Goal: Task Accomplishment & Management: Complete application form

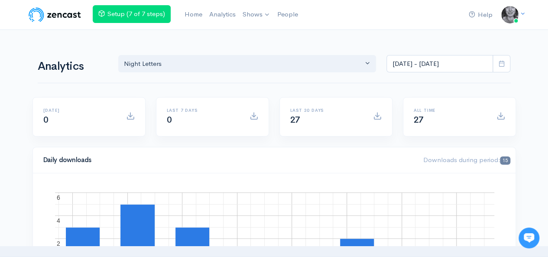
click at [196, 10] on link "Home" at bounding box center [193, 14] width 25 height 19
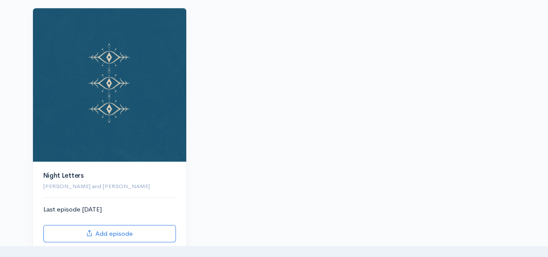
scroll to position [117, 0]
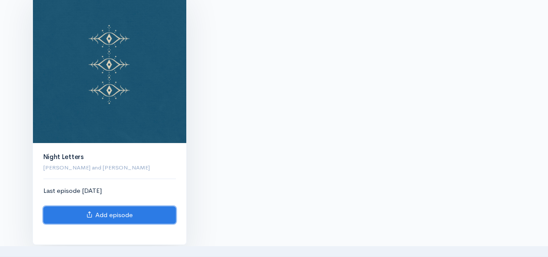
click at [139, 216] on link "Add episode" at bounding box center [109, 215] width 132 height 18
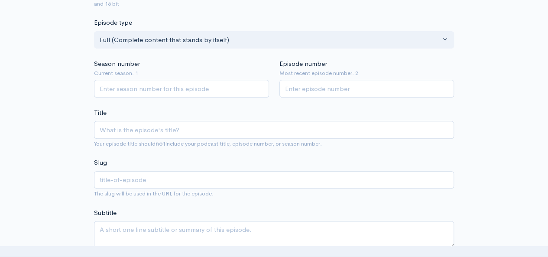
type input "T"
type input "t"
type input "Tr"
type input "tr"
type input "Tri"
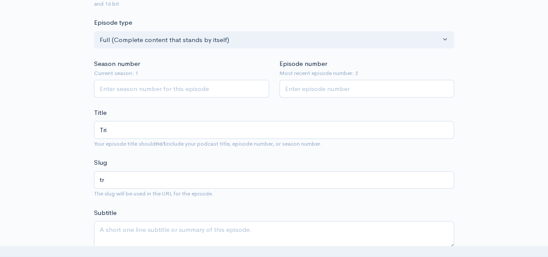
type input "tri"
type input "Tric"
type input "tric"
type input "Trick"
type input "trick"
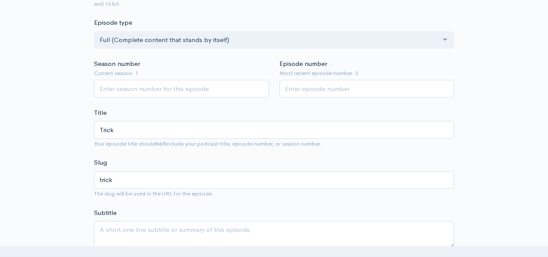
type input "Tricks"
type input "tricks"
type input "Trickst"
type input "trickst"
type input "Trickster"
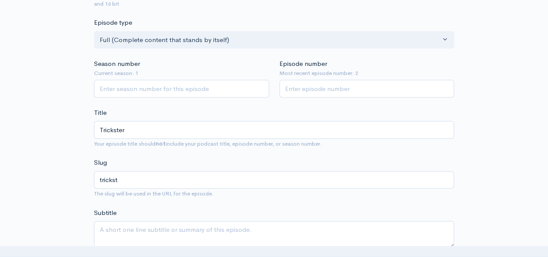
type input "trickster"
type input "Trickste"
type input "trickste"
type input "Trickst"
type input "trickst"
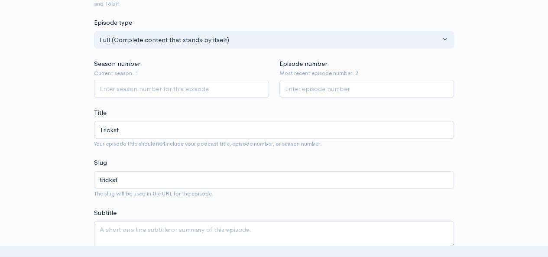
type input "Tricks"
type input "tricks"
type input "Trick"
type input "trick"
type input "Tricks"
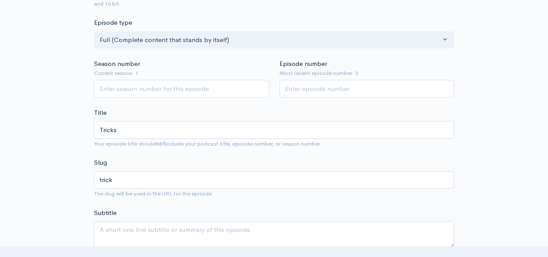
type input "tricks"
type input "Trickst"
type input "trickst"
type input "Trickster"
type input "trickster"
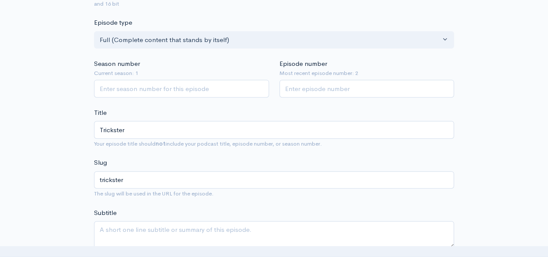
type input "Trickster"
click at [133, 88] on input "Season number" at bounding box center [181, 89] width 175 height 18
type input "1"
click at [259, 89] on input "1" at bounding box center [181, 89] width 175 height 18
click at [326, 84] on input "Episode number" at bounding box center [366, 89] width 175 height 18
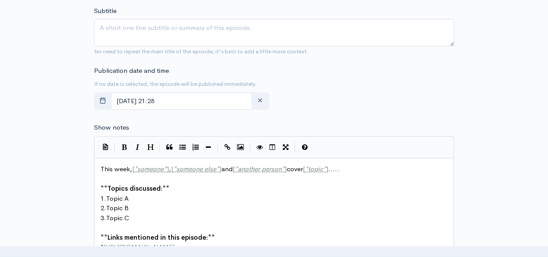
scroll to position [352, 0]
type input "3"
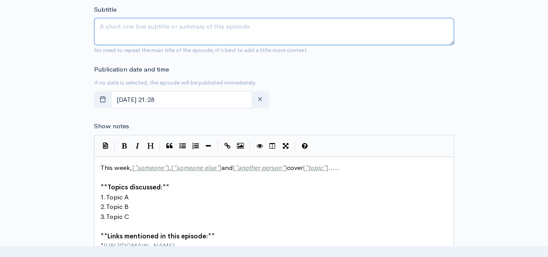
click at [167, 27] on textarea "Subtitle" at bounding box center [274, 31] width 360 height 27
type textarea "The Sacred Disruptor"
click at [297, 94] on div "Publication date and time If no date is selected, the episode will be published…" at bounding box center [274, 89] width 370 height 48
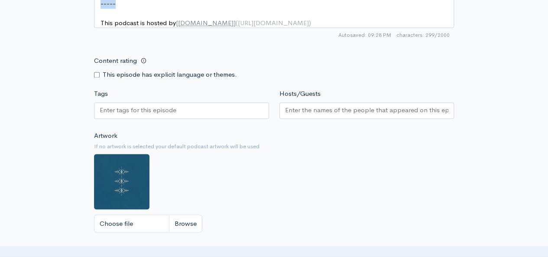
scroll to position [605, 0]
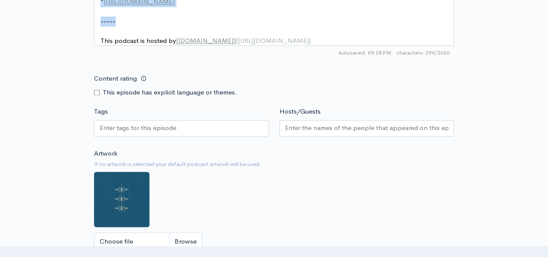
drag, startPoint x: 97, startPoint y: 166, endPoint x: 304, endPoint y: 20, distance: 253.1
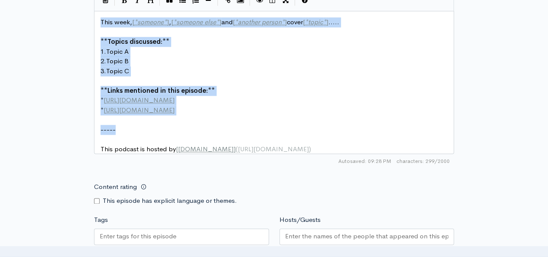
scroll to position [494, 0]
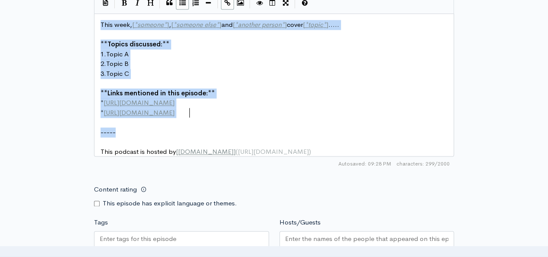
click at [194, 109] on pre "* [URL][DOMAIN_NAME]" at bounding box center [277, 113] width 357 height 10
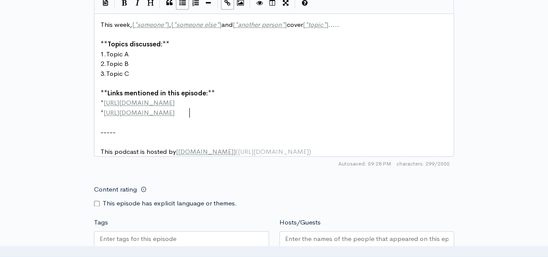
scroll to position [3, 0]
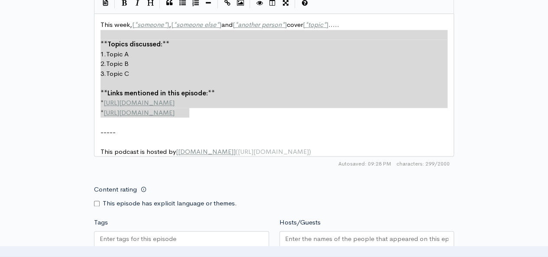
type textarea "This week, [*someone*], [*someone else*] and [*another person*] cover [*topic*]…"
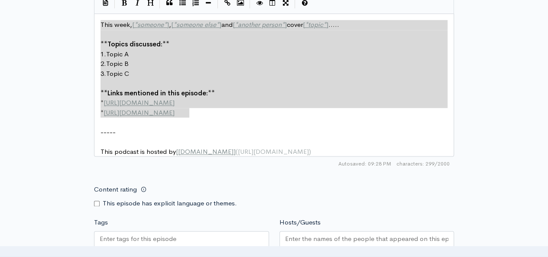
drag, startPoint x: 194, startPoint y: 109, endPoint x: 97, endPoint y: 23, distance: 129.4
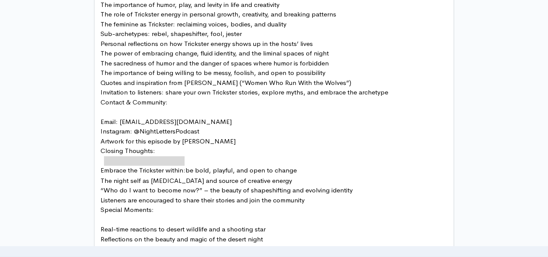
type textarea "Embrace the Trickster within:"
drag, startPoint x: 184, startPoint y: 159, endPoint x: 98, endPoint y: 159, distance: 85.7
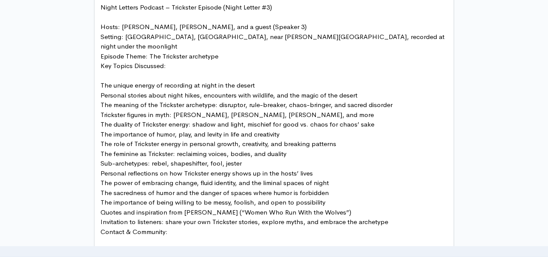
scroll to position [507, 0]
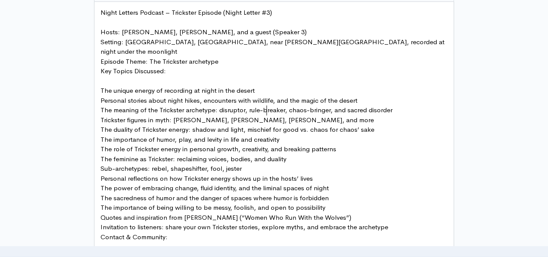
click at [447, 115] on pre "Trickster figures in myth: [PERSON_NAME], [PERSON_NAME], [PERSON_NAME], and more" at bounding box center [277, 120] width 357 height 10
type textarea "and a guest (Speaker 3)"
drag, startPoint x: 223, startPoint y: 32, endPoint x: 151, endPoint y: 29, distance: 72.8
click at [389, 105] on pre "The meaning of the Trickster archetype: disruptor, rule-breaker, chaos-bringer,…" at bounding box center [277, 110] width 357 height 10
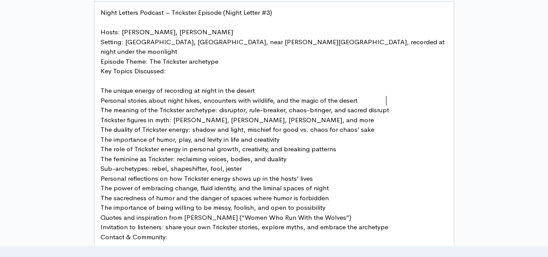
type textarea "ruptor"
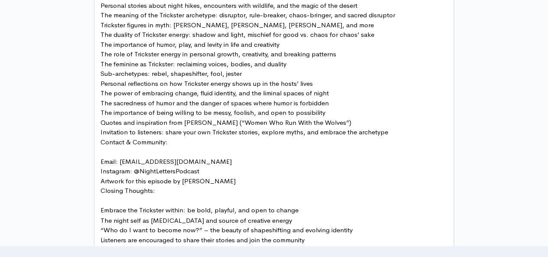
scroll to position [606, 0]
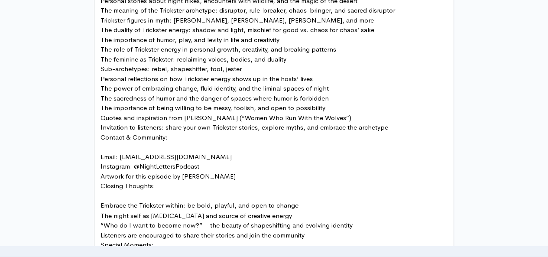
click at [204, 171] on pre "Artwork for this episode by [PERSON_NAME]" at bounding box center [277, 176] width 357 height 10
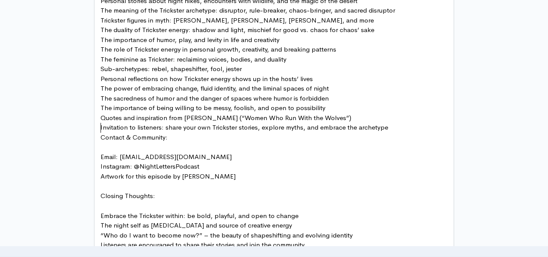
click at [100, 133] on span "Contact & Community:" at bounding box center [133, 137] width 67 height 8
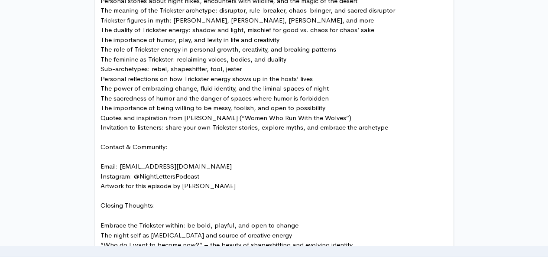
click at [100, 162] on span "Email: [EMAIL_ADDRESS][DOMAIN_NAME]" at bounding box center [165, 166] width 131 height 8
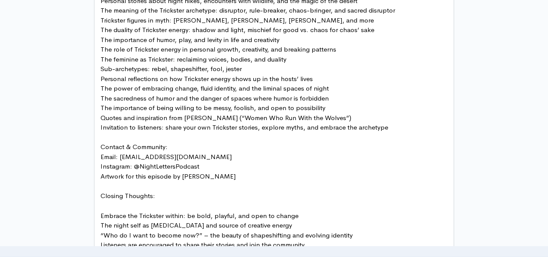
click at [198, 171] on pre "Artwork for this episode by [PERSON_NAME]" at bounding box center [277, 176] width 357 height 10
type textarea "Wlker"
type textarea "alker @ellenwalker___ and @wayfinder_ink"
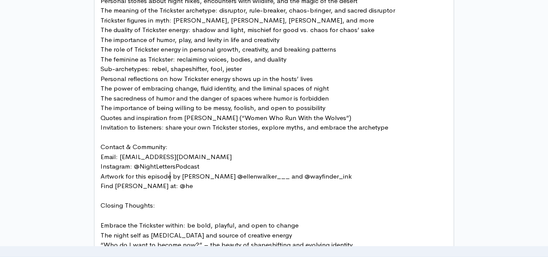
scroll to position [3, 71]
type textarea "Find [PERSON_NAME] at: @hey.irisbrooke and @[DOMAIN_NAME]"
click at [175, 162] on span "Instagram: @NightLettersPodcast" at bounding box center [149, 166] width 99 height 8
type textarea "_"
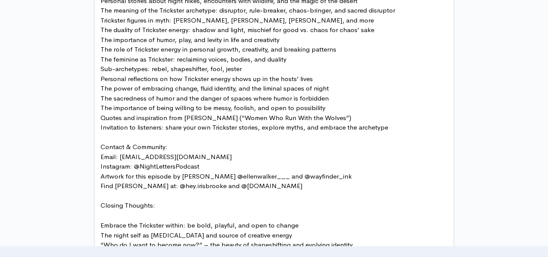
scroll to position [3, 4]
click at [216, 172] on span "Artwork for this episode by [PERSON_NAME] @ellenwalker___ and @wayfinder_ink" at bounding box center [225, 176] width 251 height 8
type textarea ":"
click at [101, 220] on span "Embrace the Trickster within: be bold, playful, and open to change" at bounding box center [199, 224] width 198 height 8
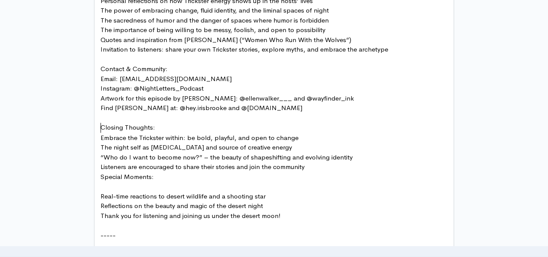
scroll to position [690, 0]
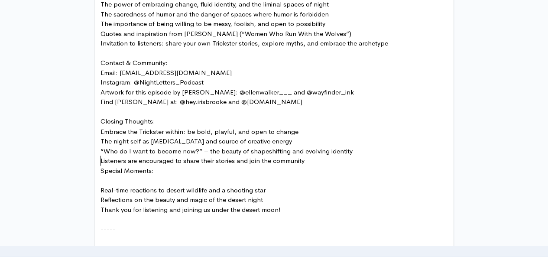
click at [101, 166] on span "Special Moments:" at bounding box center [126, 170] width 53 height 8
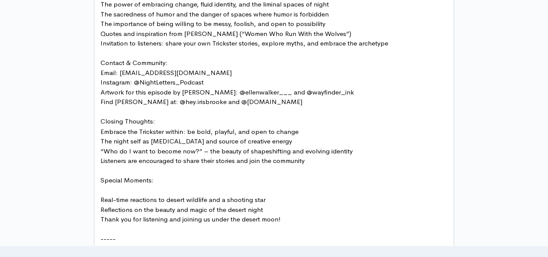
click at [100, 194] on pre "Real-time reactions to desert wildlife and a shooting star" at bounding box center [277, 199] width 357 height 10
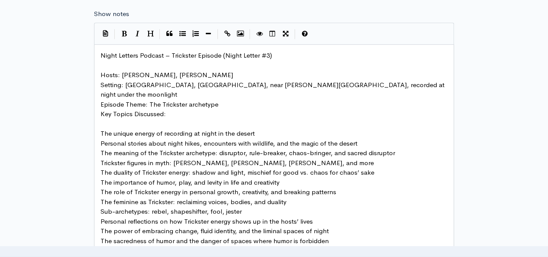
scroll to position [462, 0]
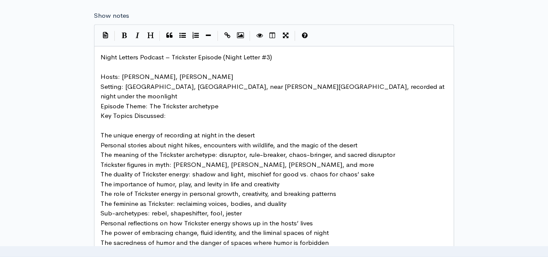
click at [101, 111] on span "Key Topics Discussed:" at bounding box center [132, 115] width 65 height 8
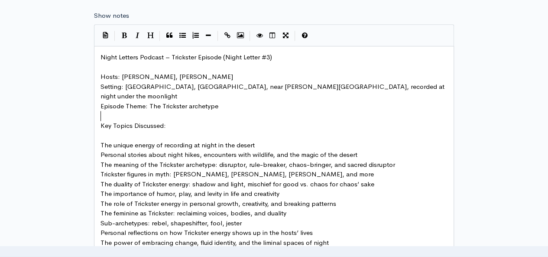
click at [100, 140] on pre "The unique energy of recording at night in the desert" at bounding box center [277, 145] width 357 height 10
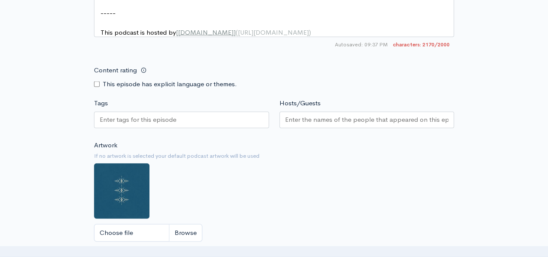
scroll to position [911, 0]
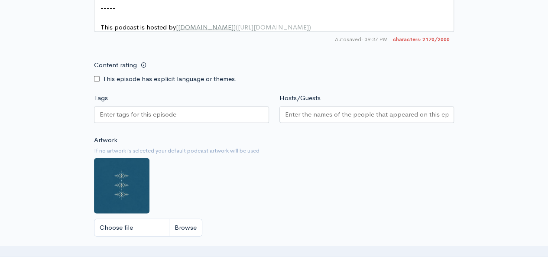
click at [183, 112] on div at bounding box center [181, 115] width 175 height 16
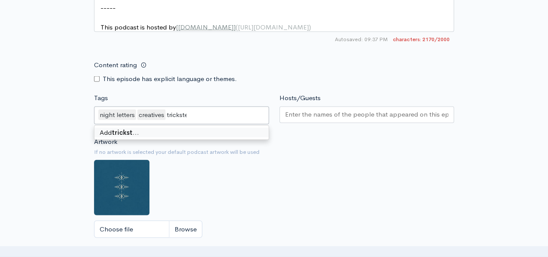
type input "trickster"
type input "shapeshifter"
type input "g"
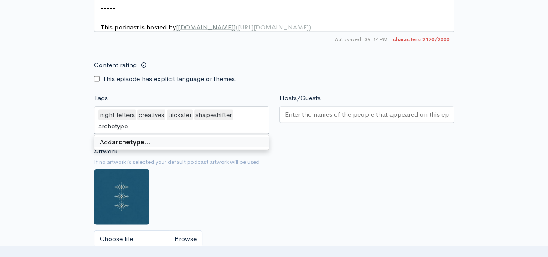
type input "archetypes"
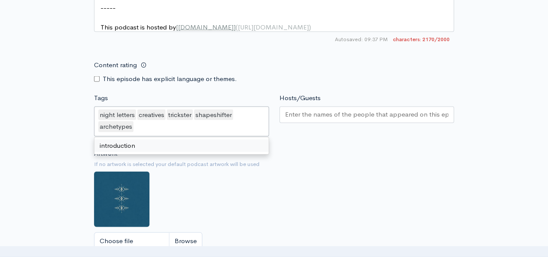
click at [312, 110] on input "Hosts/Guests" at bounding box center [367, 115] width 164 height 10
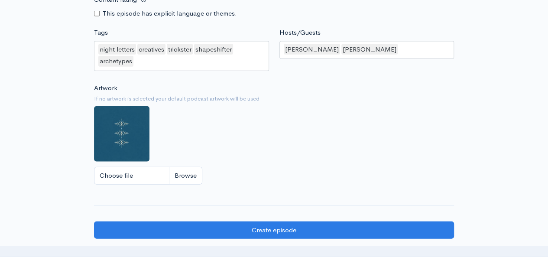
scroll to position [978, 0]
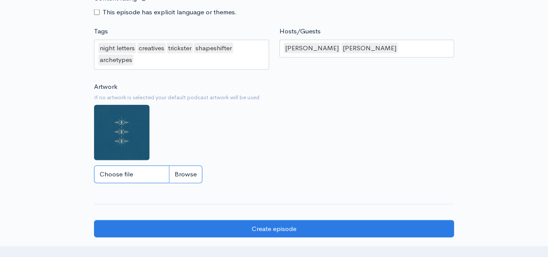
click at [182, 167] on input "Choose file" at bounding box center [148, 174] width 108 height 18
click at [184, 167] on input "Choose file" at bounding box center [148, 174] width 108 height 18
type input "C:\fakepath\IMG_2869.JPEG"
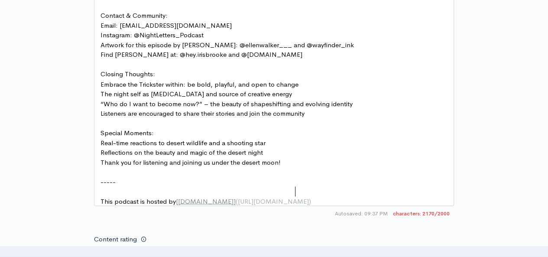
scroll to position [3, 0]
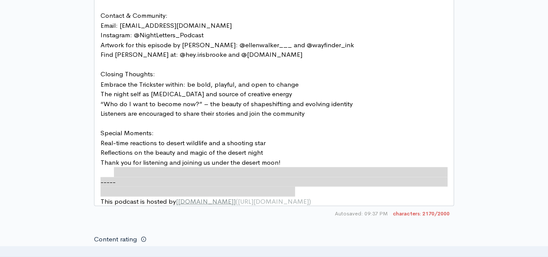
type textarea "----- This podcast is hosted by [[DOMAIN_NAME]]([URL][DOMAIN_NAME])"
drag, startPoint x: 310, startPoint y: 187, endPoint x: 97, endPoint y: 168, distance: 213.4
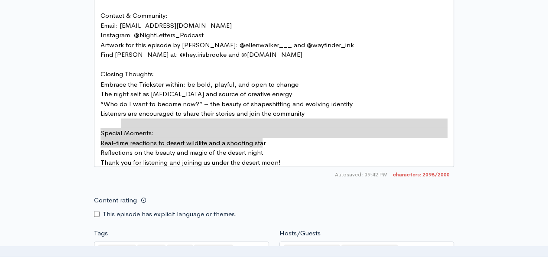
type textarea "Special Moments: Real-time reactions to desert wildlife and a shooting star Ref…"
drag, startPoint x: 265, startPoint y: 142, endPoint x: 96, endPoint y: 117, distance: 171.1
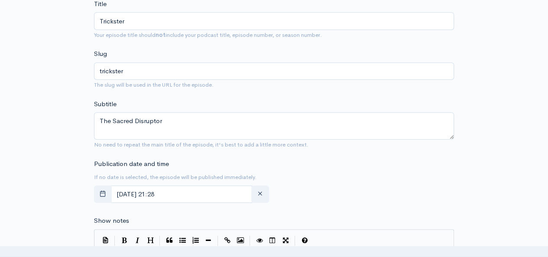
scroll to position [270, 0]
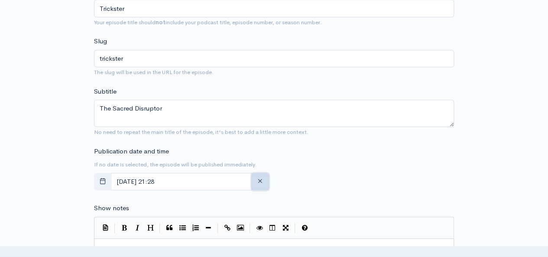
click at [264, 178] on button "button" at bounding box center [260, 182] width 18 height 18
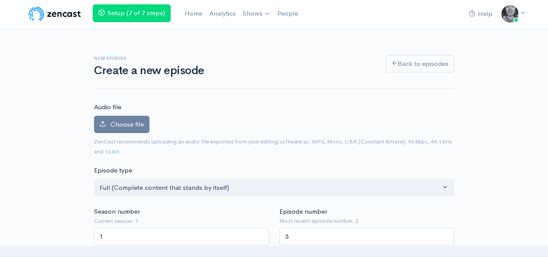
scroll to position [0, 0]
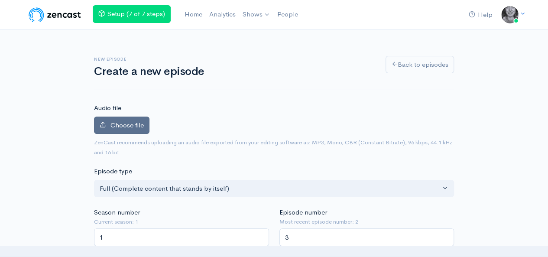
click at [128, 125] on span "Choose file" at bounding box center [126, 125] width 33 height 8
click at [0, 0] on input "Choose file" at bounding box center [0, 0] width 0 height 0
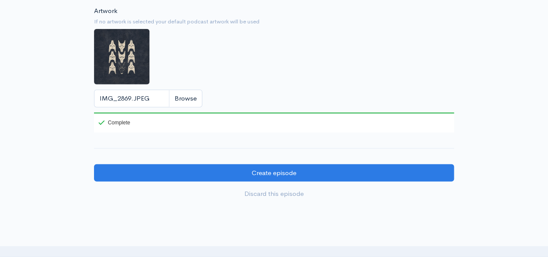
scroll to position [1037, 0]
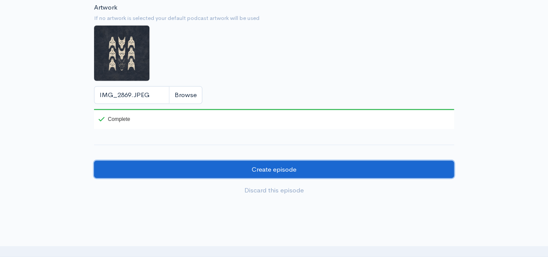
click at [410, 170] on input "Create episode" at bounding box center [274, 170] width 360 height 18
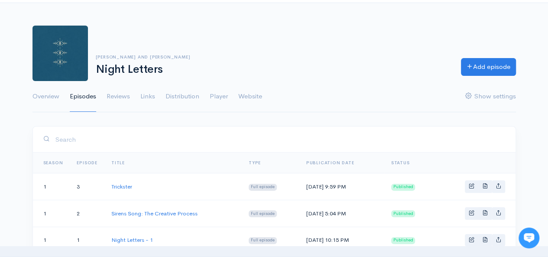
scroll to position [26, 0]
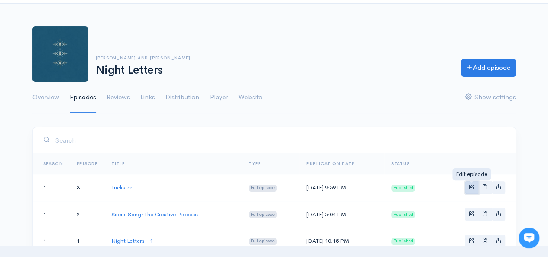
click at [473, 186] on span "Basic example" at bounding box center [471, 187] width 6 height 6
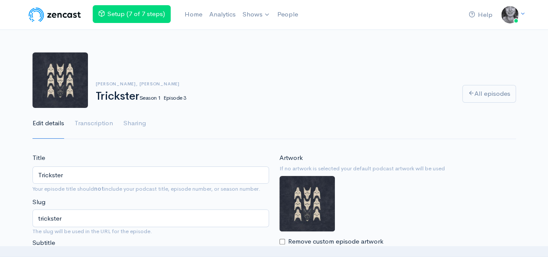
click at [128, 167] on input "Trickster" at bounding box center [150, 175] width 236 height 18
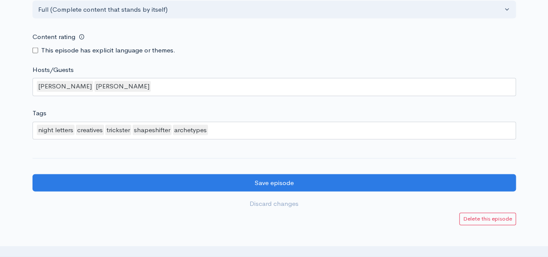
scroll to position [990, 0]
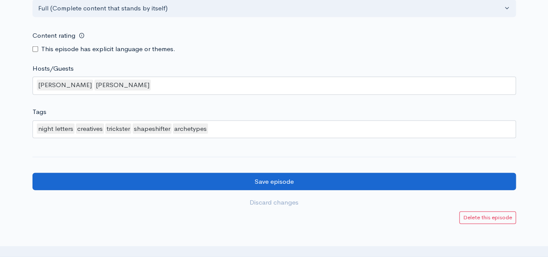
type input "Trickster: The Sacred Disruptor"
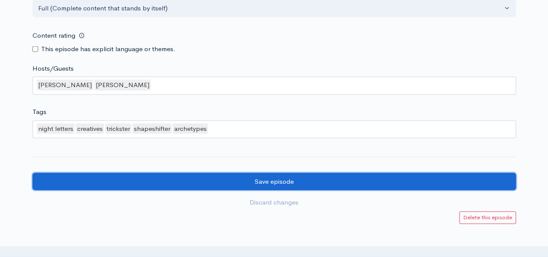
click at [471, 188] on input "Save episode" at bounding box center [273, 182] width 483 height 18
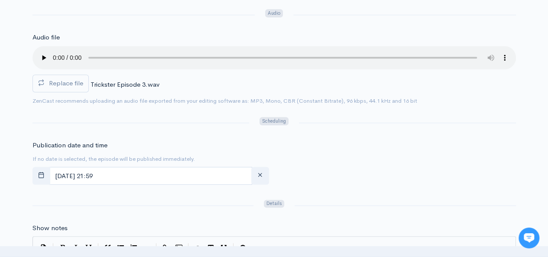
scroll to position [292, 0]
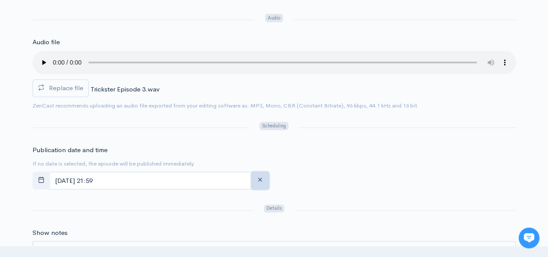
click at [262, 176] on icon "button" at bounding box center [260, 179] width 6 height 6
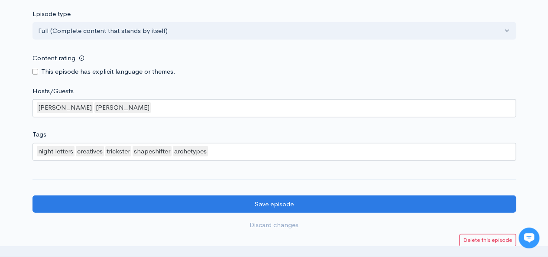
scroll to position [1018, 0]
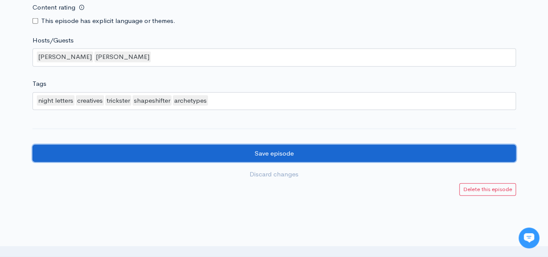
click at [421, 156] on input "Save episode" at bounding box center [273, 154] width 483 height 18
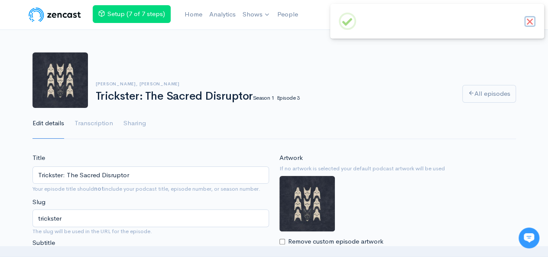
click at [529, 21] on button "×" at bounding box center [529, 21] width 11 height 11
click at [130, 121] on link "Sharing" at bounding box center [134, 123] width 23 height 31
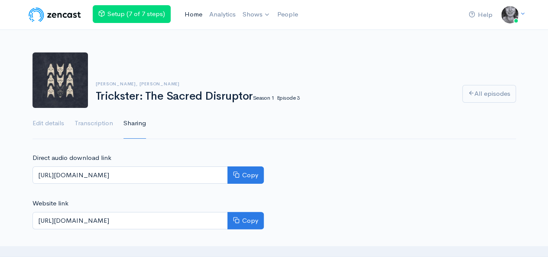
click at [191, 13] on link "Home" at bounding box center [193, 14] width 25 height 19
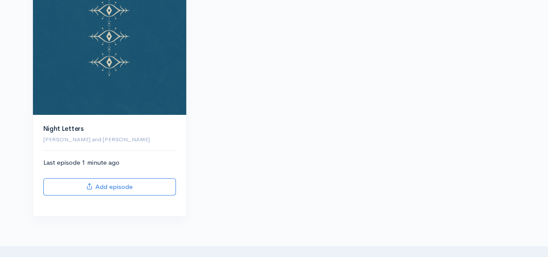
scroll to position [145, 0]
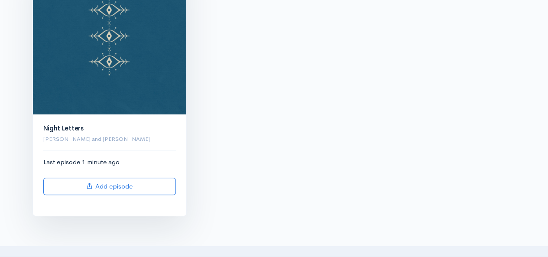
click at [132, 133] on div "Night Letters Iris Brooke and Ellen Walker" at bounding box center [109, 134] width 143 height 18
click at [112, 82] on img at bounding box center [109, 37] width 153 height 153
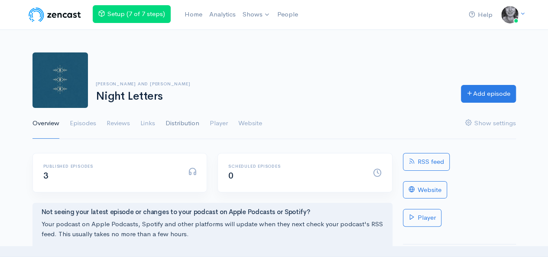
click at [180, 122] on link "Distribution" at bounding box center [182, 123] width 34 height 31
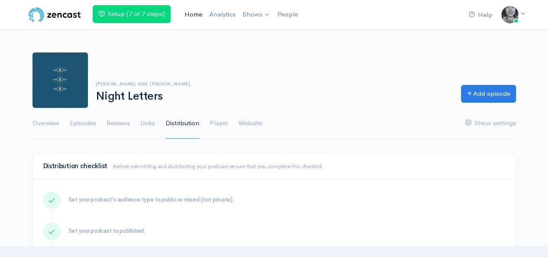
click at [193, 18] on link "Home" at bounding box center [193, 14] width 25 height 19
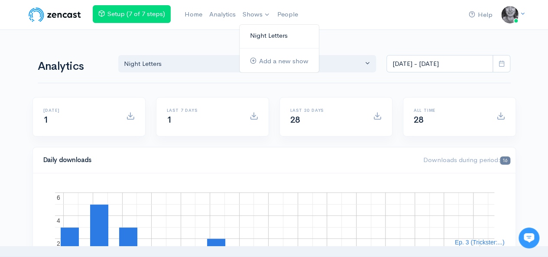
click at [259, 33] on link "Night Letters" at bounding box center [278, 35] width 79 height 15
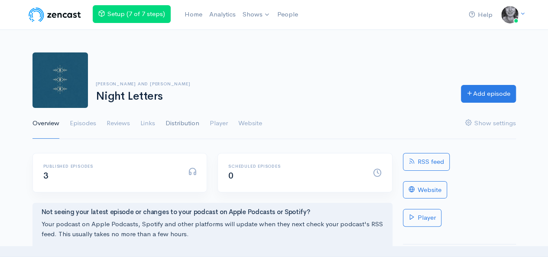
click at [186, 120] on link "Distribution" at bounding box center [182, 123] width 34 height 31
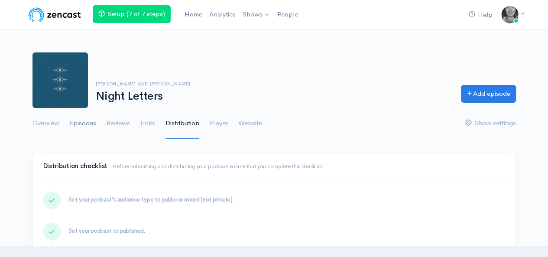
click at [87, 122] on link "Episodes" at bounding box center [83, 123] width 26 height 31
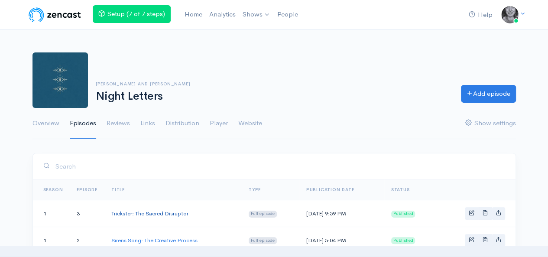
click at [183, 213] on link "Trickster: The Sacred Disruptor" at bounding box center [149, 213] width 77 height 7
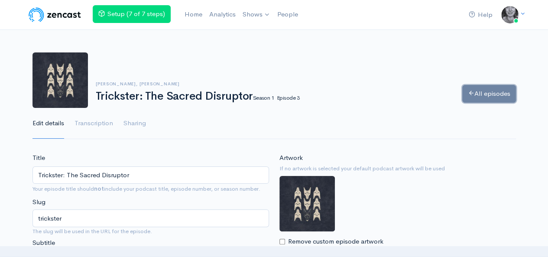
click at [492, 90] on link "All episodes" at bounding box center [489, 94] width 54 height 18
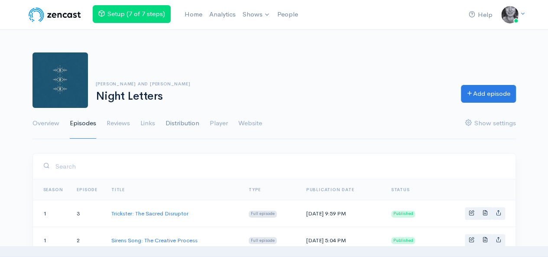
click at [191, 122] on link "Distribution" at bounding box center [182, 123] width 34 height 31
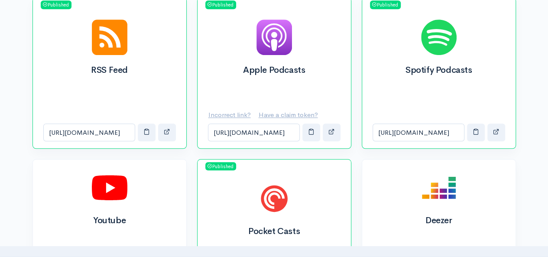
scroll to position [333, 0]
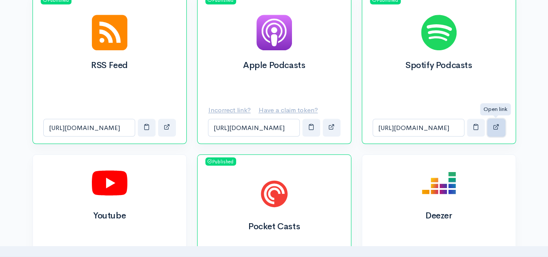
click at [495, 129] on button "button" at bounding box center [496, 128] width 18 height 18
click at [476, 125] on span "button" at bounding box center [475, 126] width 6 height 6
